Goal: Information Seeking & Learning: Learn about a topic

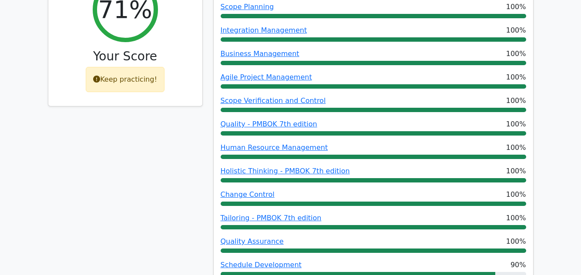
click at [115, 183] on div "71% Your Score Keep practicing!" at bounding box center [125, 230] width 165 height 520
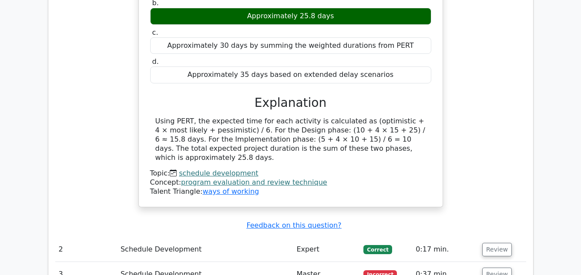
scroll to position [922, 0]
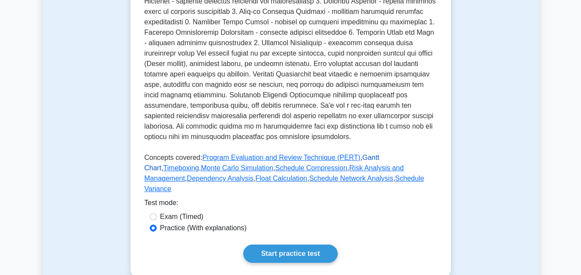
click at [355, 157] on link "Gantt Chart" at bounding box center [261, 163] width 235 height 18
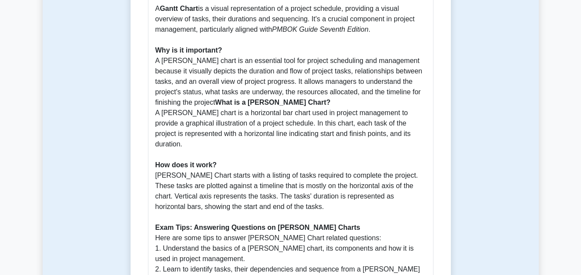
scroll to position [288, 0]
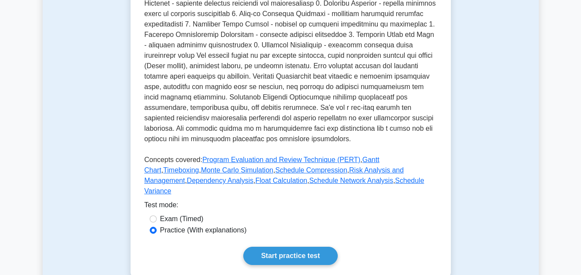
click at [199, 167] on link "Timeboxing" at bounding box center [181, 170] width 36 height 7
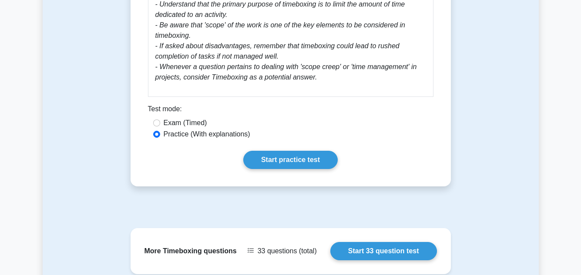
scroll to position [505, 0]
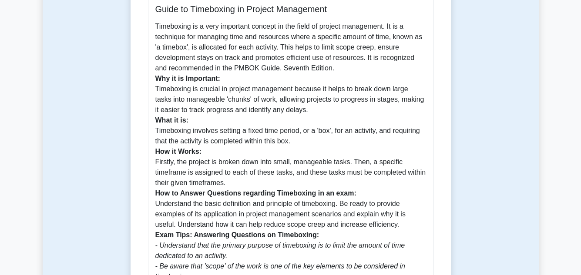
scroll to position [278, 0]
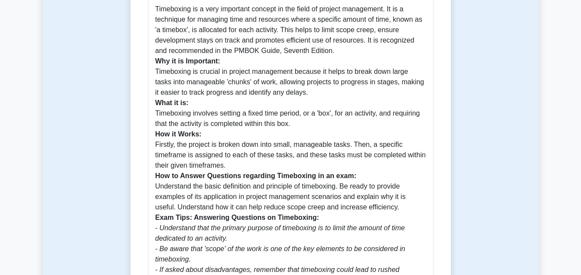
click at [545, 151] on main "Back to Schedule Development Timeboxing 5 minutes 5 Questions Guide to Timeboxi…" at bounding box center [290, 149] width 581 height 801
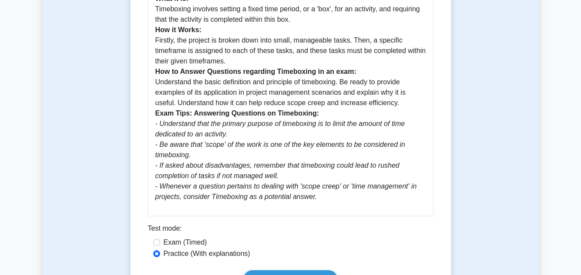
scroll to position [400, 0]
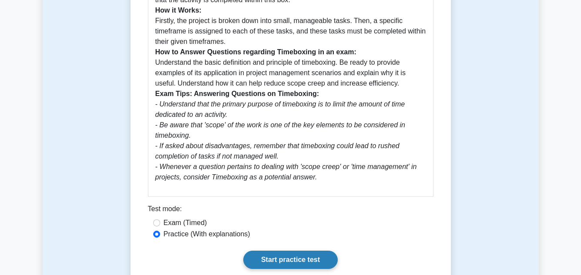
click at [307, 258] on link "Start practice test" at bounding box center [290, 260] width 94 height 18
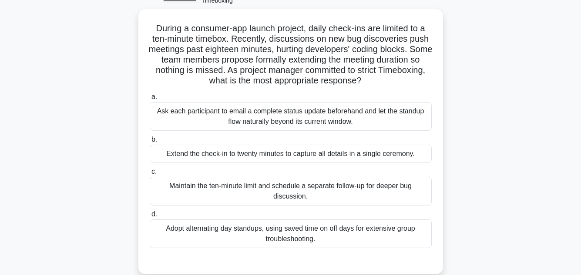
scroll to position [70, 0]
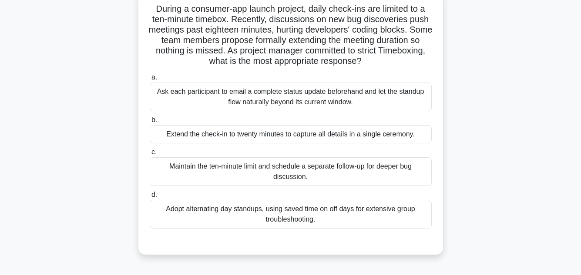
click at [351, 162] on div "Maintain the ten-minute limit and schedule a separate follow-up for deeper bug …" at bounding box center [291, 171] width 282 height 29
click at [150, 155] on input "c. Maintain the ten-minute limit and schedule a separate follow-up for deeper b…" at bounding box center [150, 153] width 0 height 6
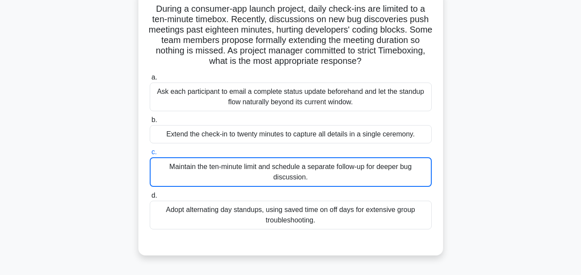
click at [351, 162] on div "Maintain the ten-minute limit and schedule a separate follow-up for deeper bug …" at bounding box center [291, 172] width 282 height 30
click at [150, 155] on input "c. Maintain the ten-minute limit and schedule a separate follow-up for deeper b…" at bounding box center [150, 153] width 0 height 6
click at [351, 162] on div "Maintain the ten-minute limit and schedule a separate follow-up for deeper bug …" at bounding box center [291, 172] width 282 height 30
click at [150, 155] on input "c. Maintain the ten-minute limit and schedule a separate follow-up for deeper b…" at bounding box center [150, 153] width 0 height 6
click at [351, 162] on div "Maintain the ten-minute limit and schedule a separate follow-up for deeper bug …" at bounding box center [291, 172] width 282 height 30
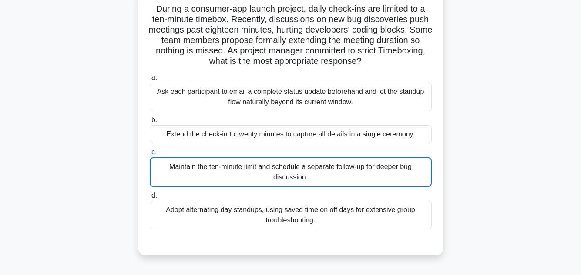
click at [150, 155] on input "c. Maintain the ten-minute limit and schedule a separate follow-up for deeper b…" at bounding box center [150, 153] width 0 height 6
click at [351, 162] on div "Maintain the ten-minute limit and schedule a separate follow-up for deeper bug …" at bounding box center [291, 172] width 282 height 30
click at [150, 155] on input "c. Maintain the ten-minute limit and schedule a separate follow-up for deeper b…" at bounding box center [150, 153] width 0 height 6
click at [351, 162] on div "Maintain the ten-minute limit and schedule a separate follow-up for deeper bug …" at bounding box center [291, 172] width 282 height 30
click at [150, 155] on input "c. Maintain the ten-minute limit and schedule a separate follow-up for deeper b…" at bounding box center [150, 153] width 0 height 6
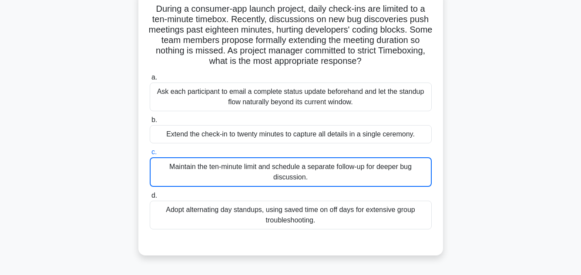
click at [351, 162] on div "Maintain the ten-minute limit and schedule a separate follow-up for deeper bug …" at bounding box center [291, 172] width 282 height 30
click at [150, 155] on input "c. Maintain the ten-minute limit and schedule a separate follow-up for deeper b…" at bounding box center [150, 153] width 0 height 6
click at [351, 162] on div "Maintain the ten-minute limit and schedule a separate follow-up for deeper bug …" at bounding box center [291, 172] width 282 height 30
click at [150, 155] on input "c. Maintain the ten-minute limit and schedule a separate follow-up for deeper b…" at bounding box center [150, 153] width 0 height 6
